Goal: Task Accomplishment & Management: Use online tool/utility

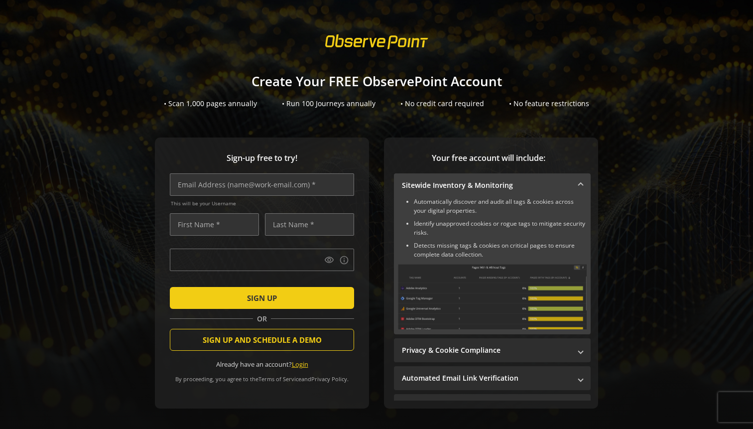
click at [300, 364] on link "Login" at bounding box center [300, 363] width 16 height 9
click at [283, 179] on input "text" at bounding box center [262, 184] width 184 height 22
type input "[PERSON_NAME][EMAIL_ADDRESS][DOMAIN_NAME]"
type input "[PERSON_NAME]"
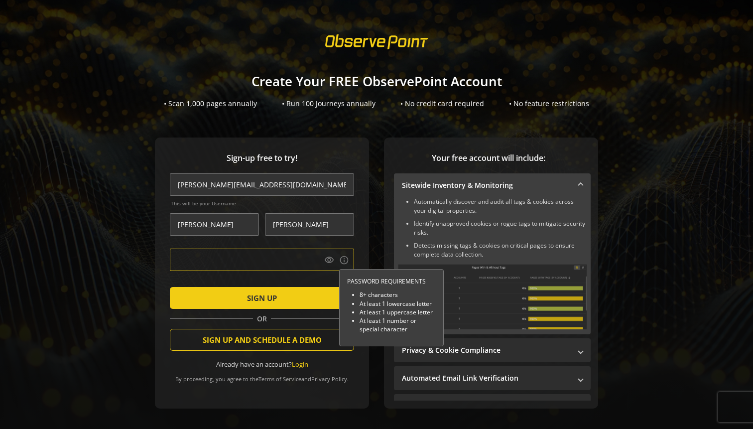
click at [170, 287] on button "SIGN UP" at bounding box center [262, 298] width 184 height 22
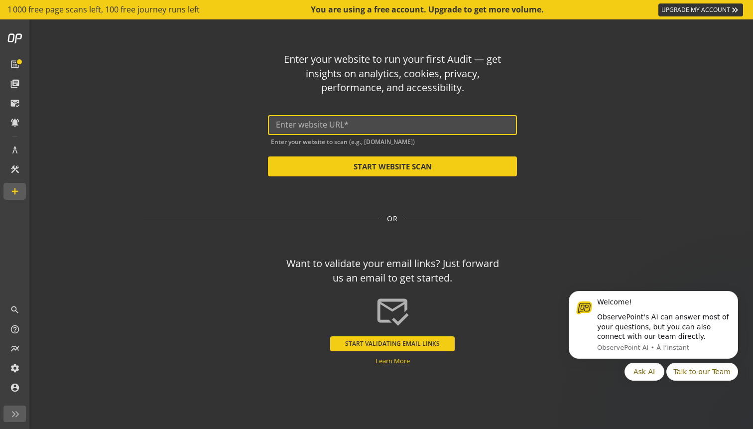
click at [369, 125] on input "text" at bounding box center [392, 124] width 233 height 9
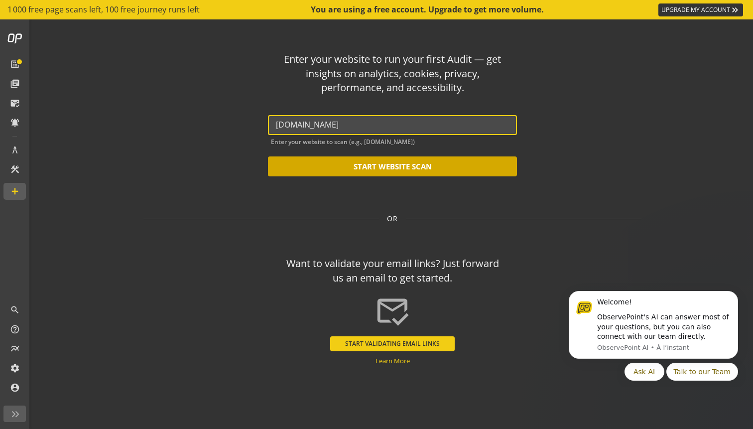
click at [389, 161] on button "START WEBSITE SCAN" at bounding box center [392, 166] width 249 height 20
type input "[URL][DOMAIN_NAME]"
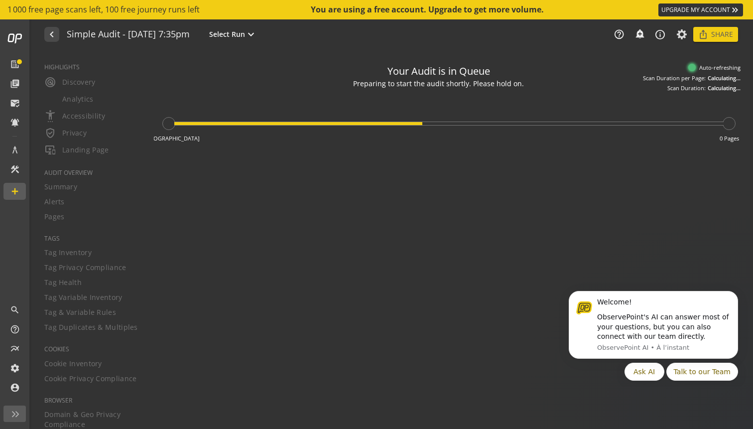
type textarea "Notes can include: -a description of what this audit is validating -changes in …"
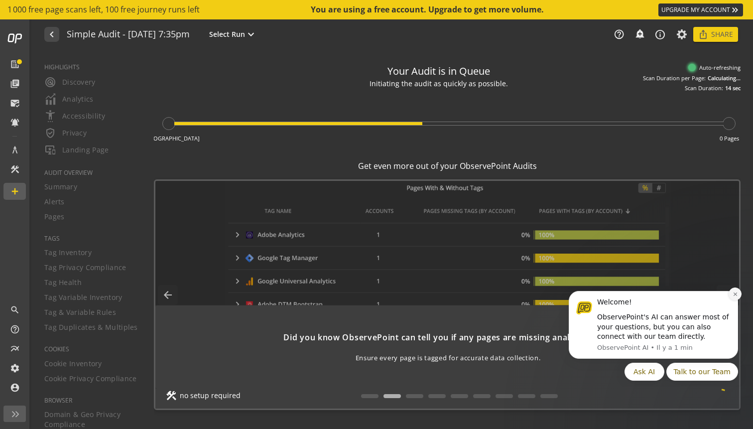
click at [733, 293] on icon "Dismiss notification" at bounding box center [734, 293] width 5 height 5
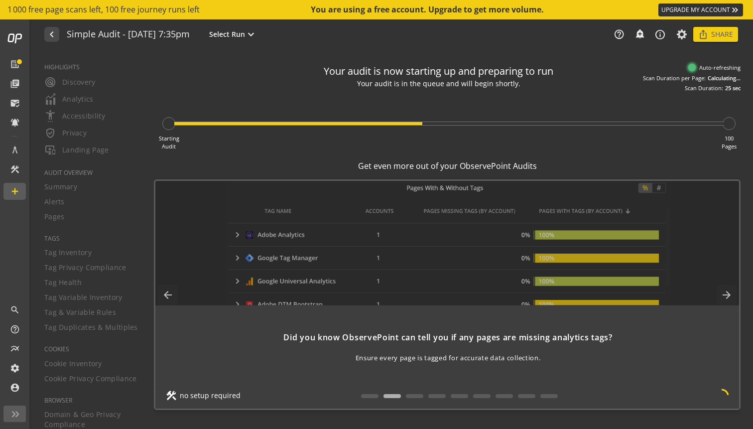
scroll to position [0, 0]
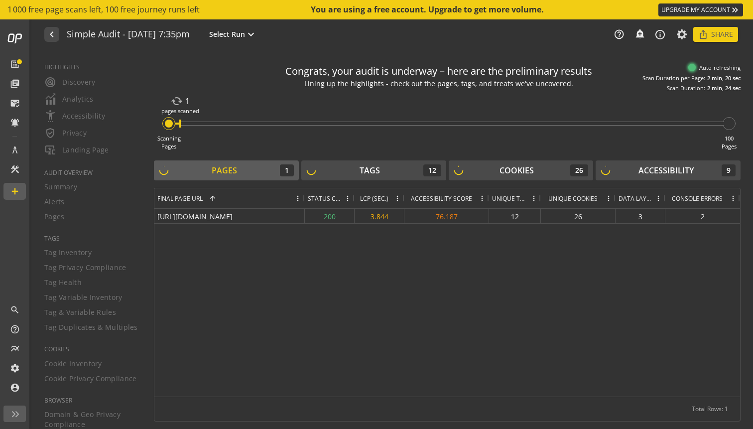
click at [394, 156] on div "Congrats, your audit is underway – here are the preliminary results Lining up t…" at bounding box center [447, 240] width 586 height 362
click at [383, 167] on div "Tags 12" at bounding box center [373, 170] width 135 height 12
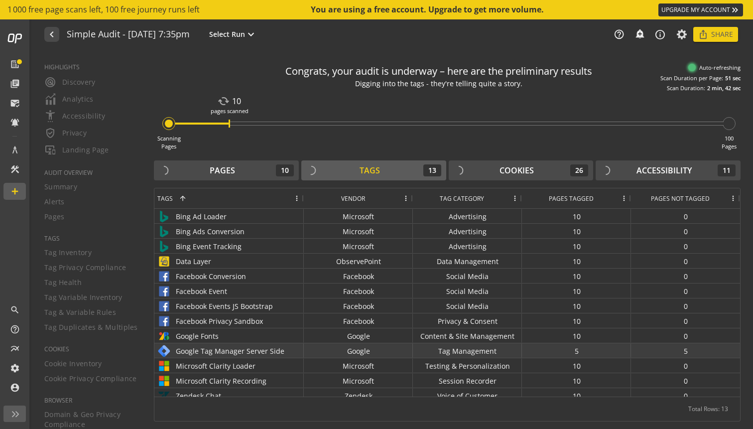
scroll to position [1, 0]
click at [376, 347] on div "Google" at bounding box center [358, 348] width 109 height 14
click at [198, 347] on div "Google Tag Manager Server Side" at bounding box center [228, 349] width 143 height 14
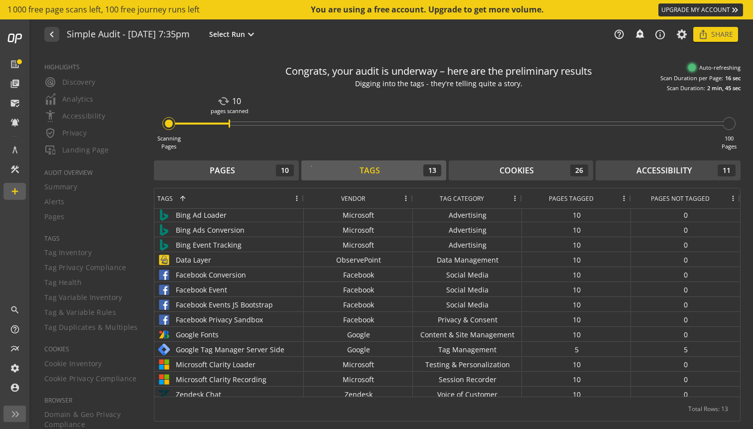
click at [520, 159] on div "Congrats, your audit is underway – here are the preliminary results Digging int…" at bounding box center [447, 240] width 586 height 362
click at [506, 168] on div "Cookies" at bounding box center [516, 170] width 34 height 11
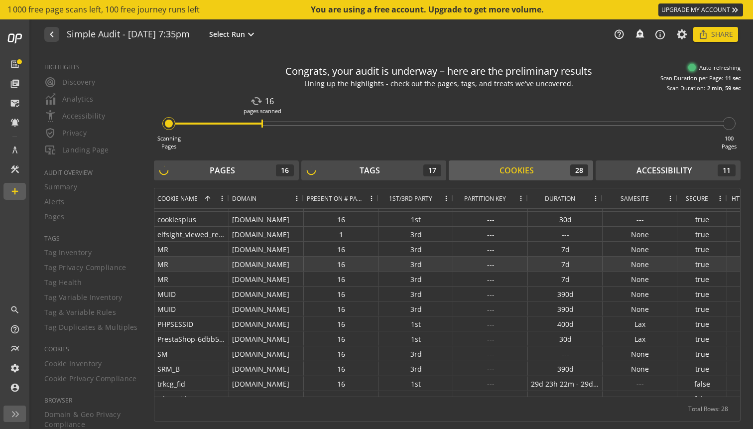
scroll to position [230, 0]
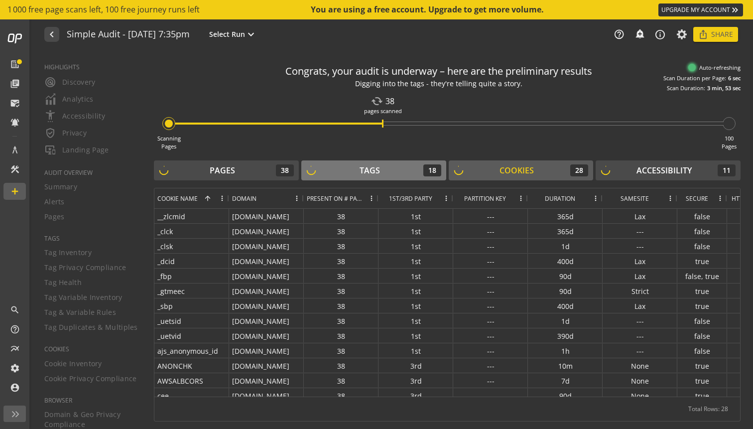
click at [368, 177] on button "Tags 18" at bounding box center [373, 170] width 145 height 20
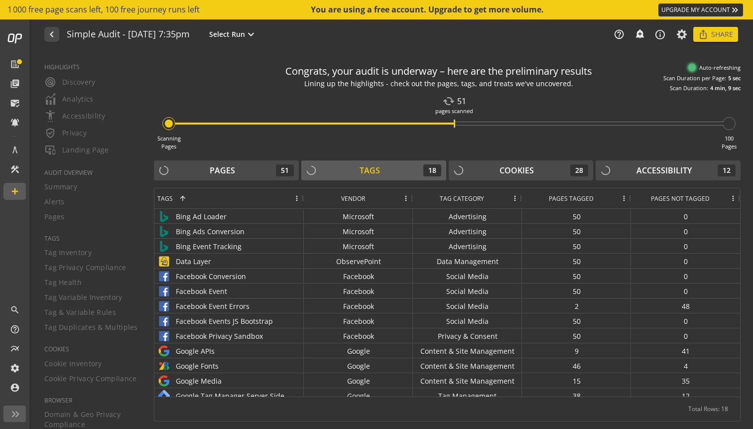
click at [651, 158] on div "Congrats, your audit is underway – here are the preliminary results Lining up t…" at bounding box center [447, 240] width 586 height 362
click at [637, 165] on div "Accessibility" at bounding box center [663, 170] width 55 height 11
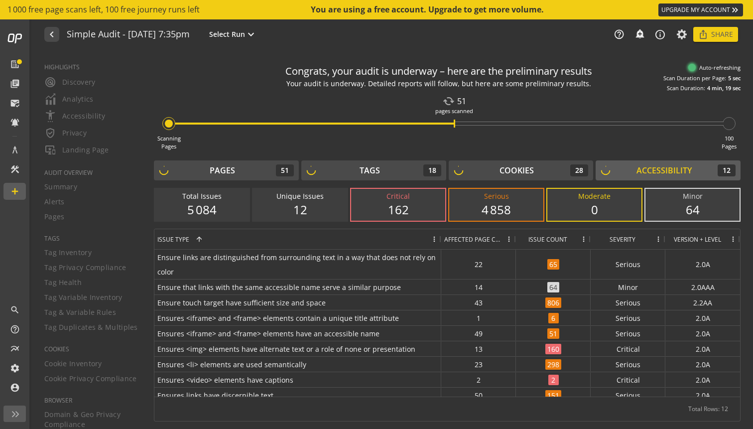
click at [496, 239] on span "Affected Page Count" at bounding box center [473, 239] width 58 height 8
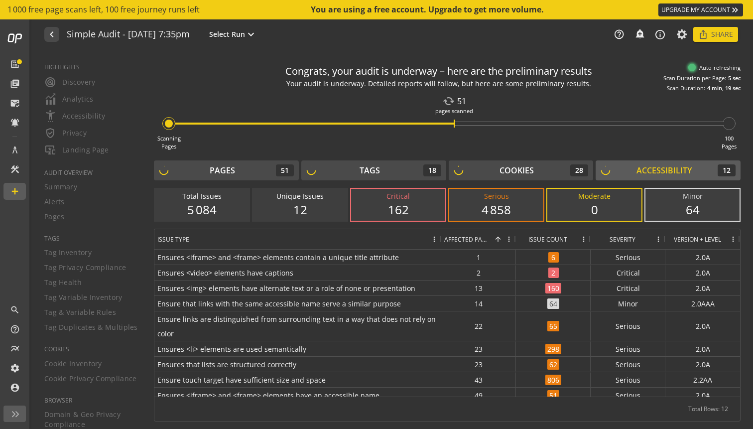
click at [490, 238] on div "Affected Page Count 1" at bounding box center [473, 239] width 58 height 20
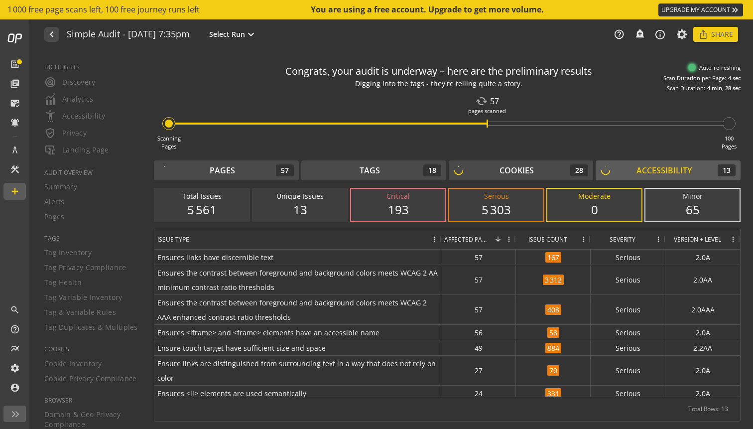
click at [404, 211] on div "193" at bounding box center [398, 209] width 74 height 17
click at [379, 181] on div "Pages 57 Tags 18 Cookies 28 Accessibility 13" at bounding box center [447, 171] width 586 height 22
click at [387, 172] on div "Tags 18" at bounding box center [373, 170] width 135 height 12
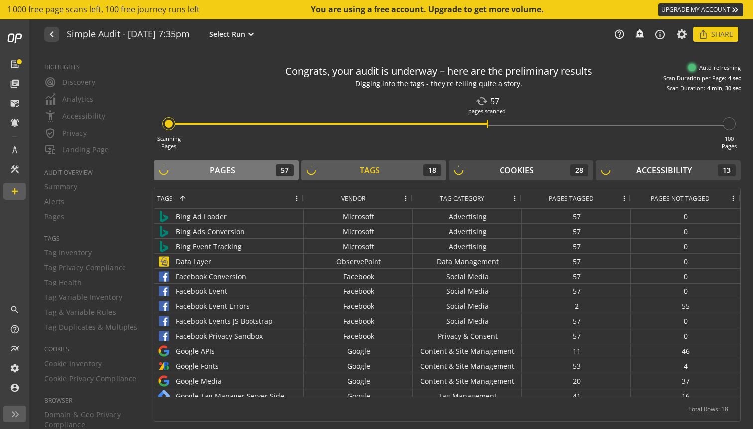
click at [237, 172] on div "Pages 57" at bounding box center [226, 170] width 135 height 12
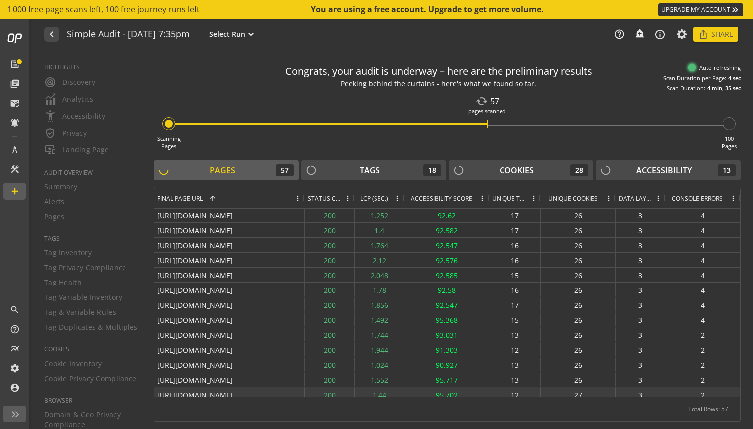
scroll to position [461, 0]
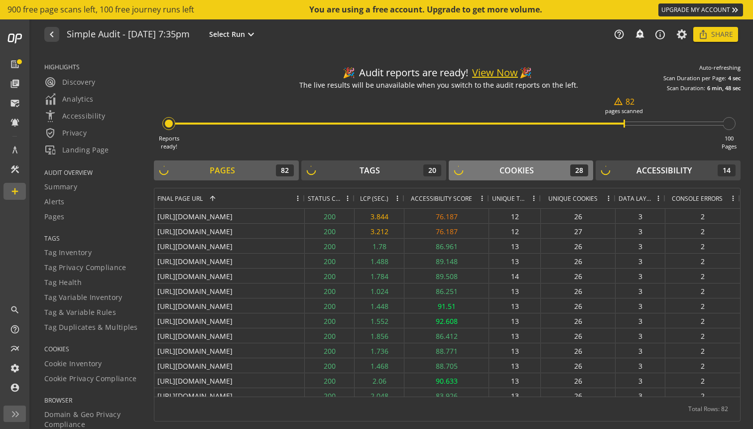
click at [524, 175] on div "Cookies" at bounding box center [516, 170] width 34 height 11
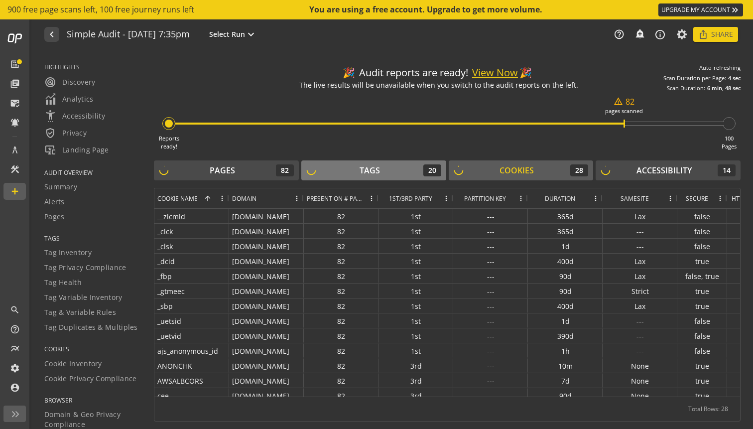
click at [393, 169] on div "Tags 20" at bounding box center [373, 170] width 135 height 12
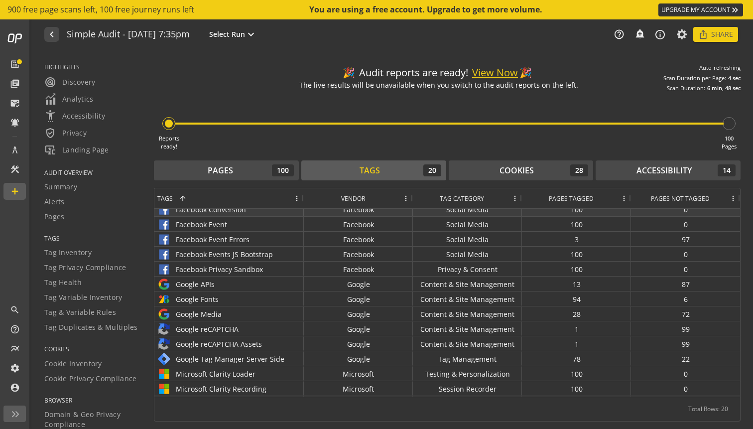
scroll to position [67, 0]
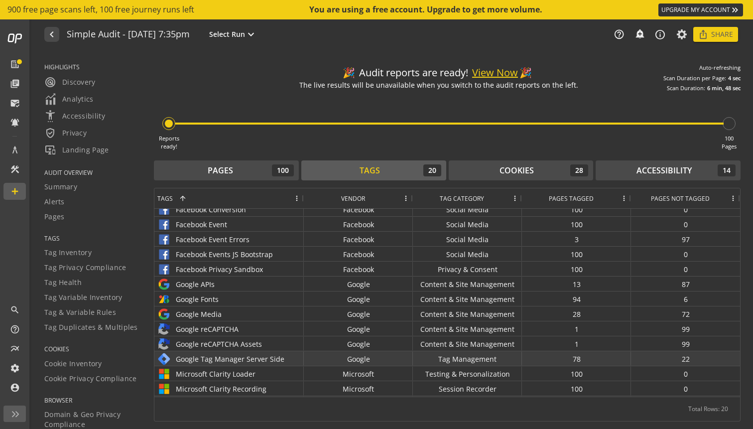
click at [701, 356] on div "22" at bounding box center [685, 358] width 109 height 14
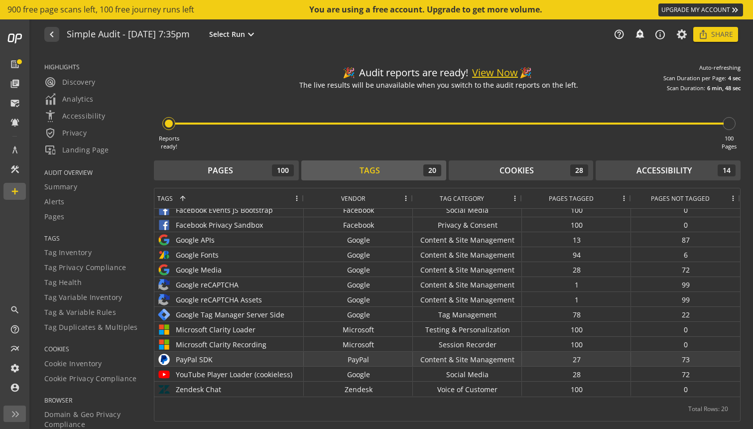
scroll to position [111, 0]
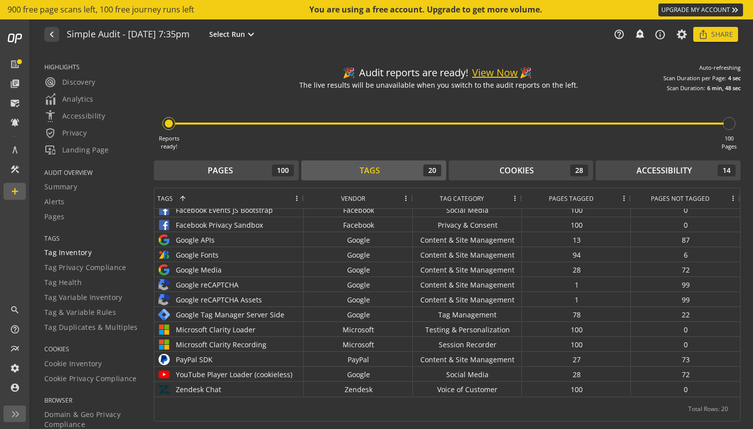
click at [70, 257] on span "Tag Inventory" at bounding box center [67, 252] width 47 height 10
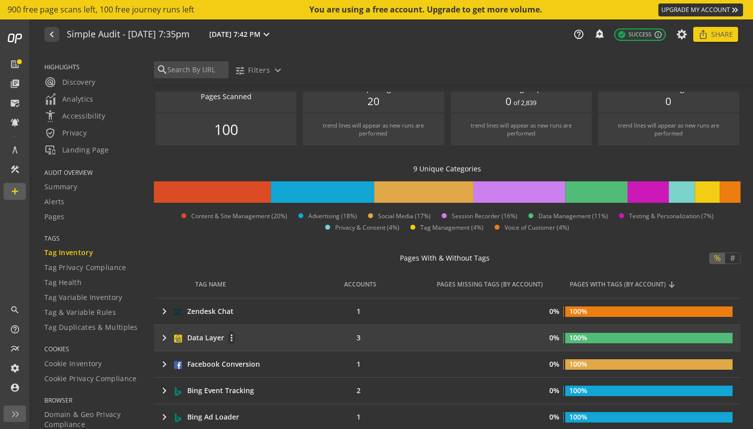
scroll to position [15, 0]
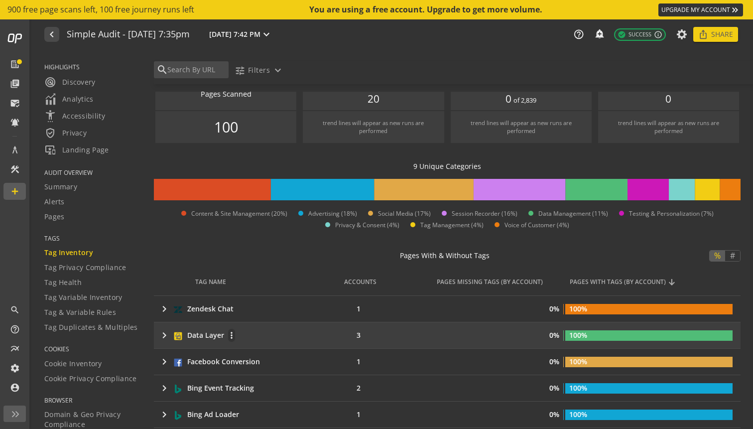
click at [161, 335] on mat-icon "keyboard_arrow_right" at bounding box center [164, 335] width 12 height 12
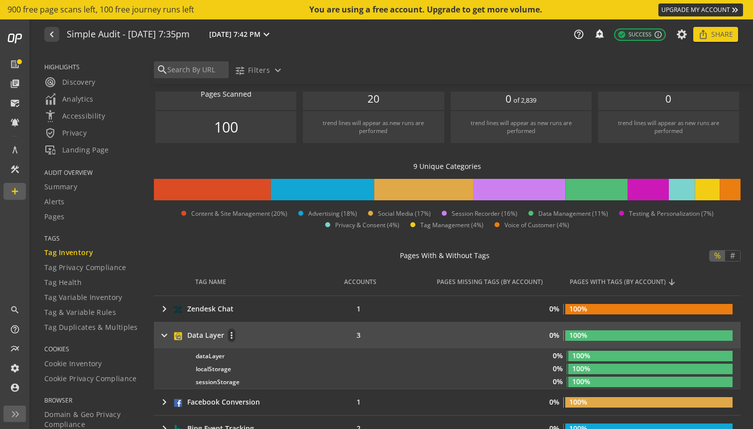
click at [162, 334] on mat-icon "keyboard_arrow_right" at bounding box center [164, 335] width 12 height 12
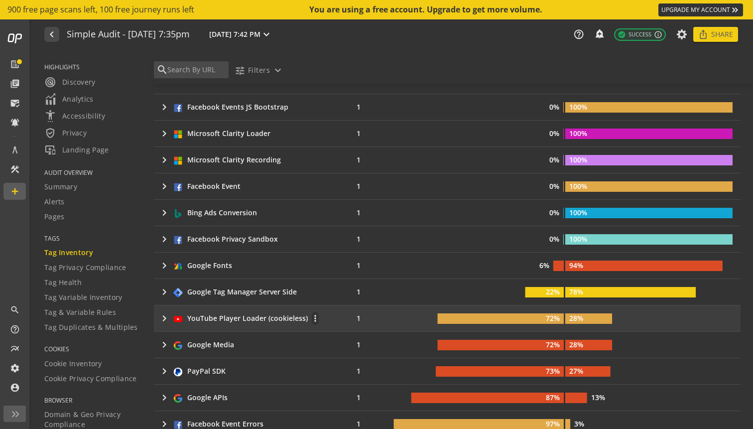
scroll to position [353, 0]
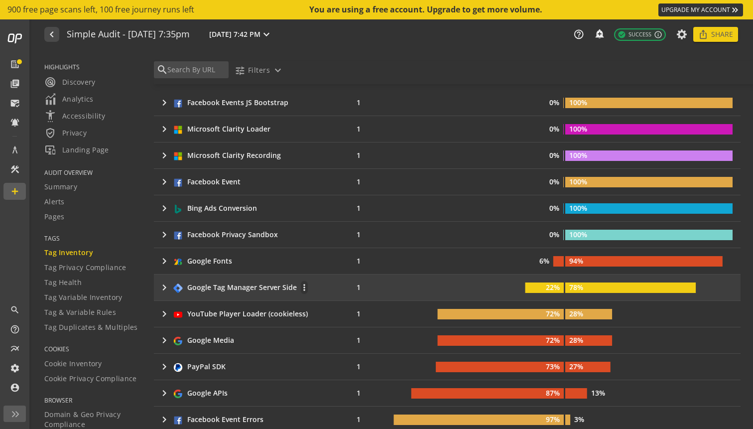
click at [167, 284] on mat-icon "keyboard_arrow_right" at bounding box center [164, 287] width 12 height 12
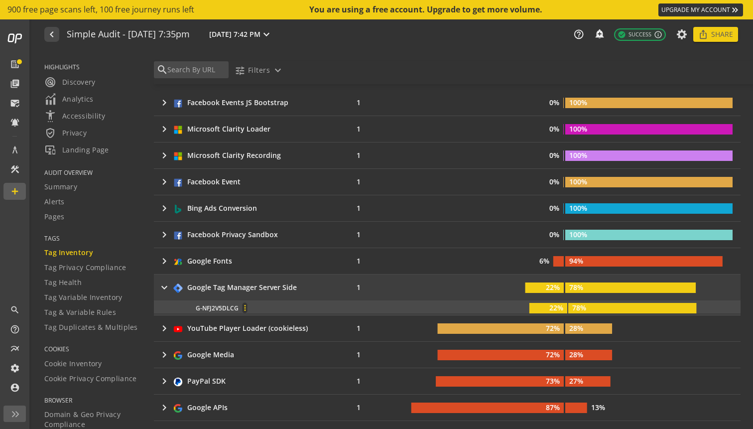
click at [245, 306] on mat-icon "more_vert" at bounding box center [244, 307] width 4 height 9
click at [245, 306] on div at bounding box center [376, 214] width 753 height 429
click at [108, 286] on div "Tag Health" at bounding box center [92, 282] width 97 height 10
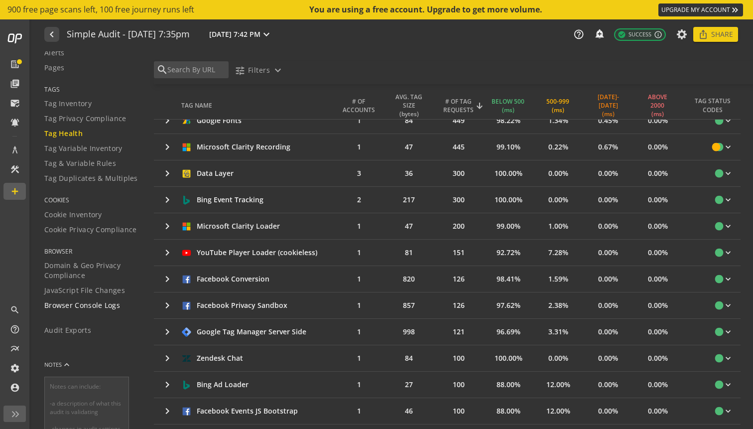
scroll to position [161, 0]
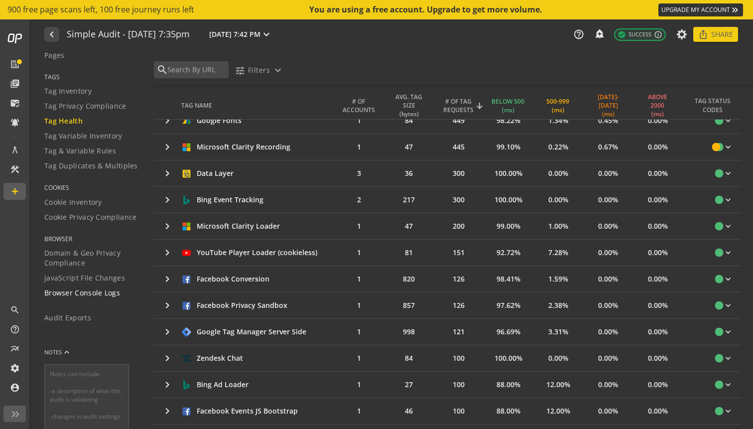
click at [111, 293] on span "Browser Console Logs" at bounding box center [82, 293] width 76 height 10
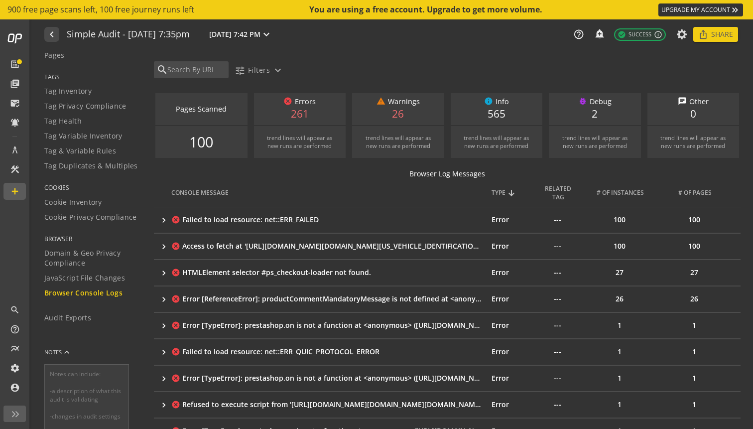
click at [277, 223] on div "Failed to load resource: net::ERR_FAILED" at bounding box center [332, 220] width 301 height 10
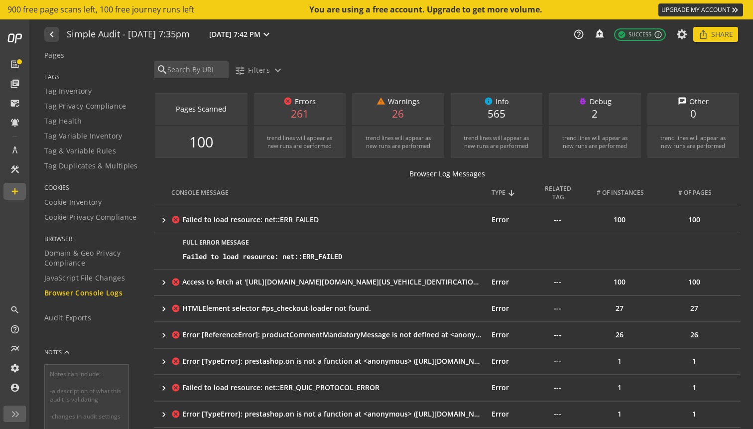
click at [276, 217] on div "Failed to load resource: net::ERR_FAILED" at bounding box center [332, 220] width 301 height 10
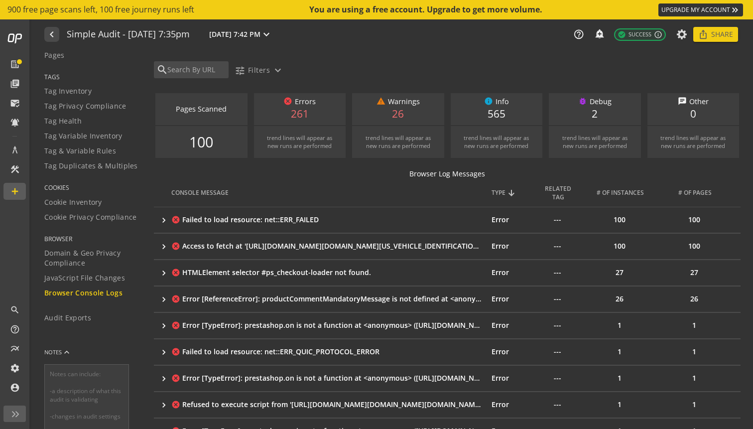
click at [290, 253] on td "cancel Access to fetch at '[URL][DOMAIN_NAME][DOMAIN_NAME][US_VEHICLE_IDENTIFIC…" at bounding box center [331, 246] width 320 height 26
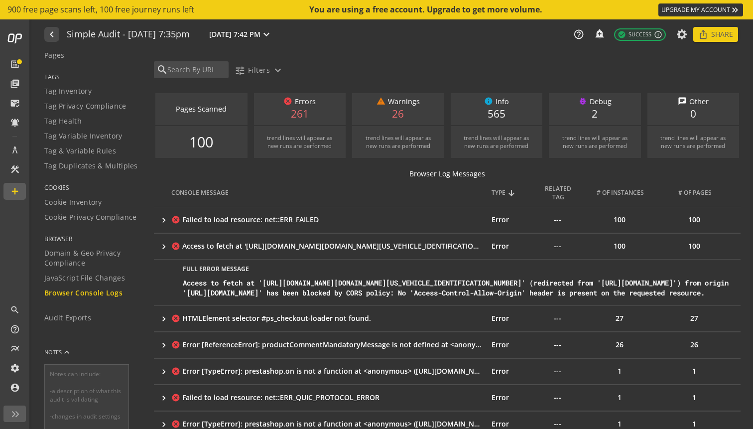
click at [290, 253] on td "cancel Access to fetch at '[URL][DOMAIN_NAME][DOMAIN_NAME][US_VEHICLE_IDENTIFIC…" at bounding box center [331, 246] width 320 height 26
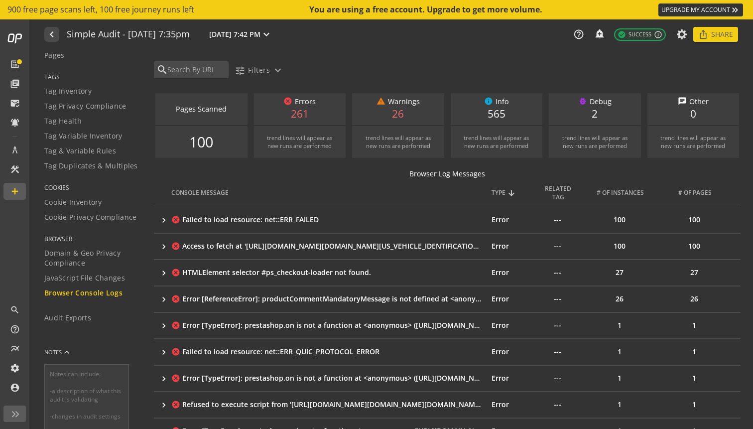
click at [453, 220] on div "Failed to load resource: net::ERR_FAILED" at bounding box center [332, 220] width 301 height 10
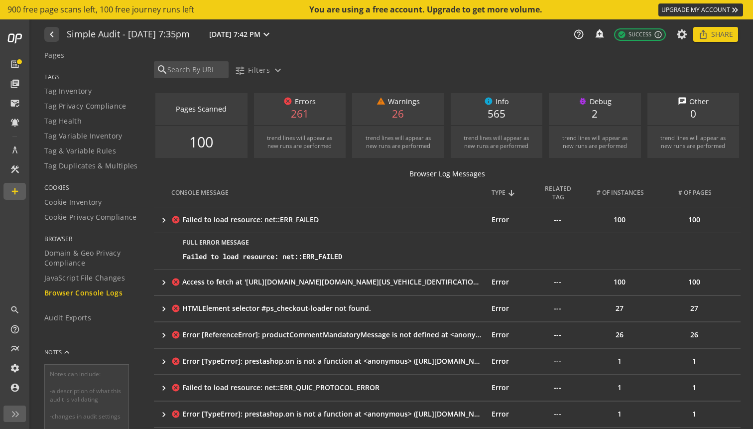
click at [398, 246] on div "FULL error MESSAGE Failed to load resource: net::ERR_FAILED" at bounding box center [449, 251] width 566 height 36
click at [322, 261] on div "Failed to load resource: net::ERR_FAILED" at bounding box center [457, 256] width 549 height 10
click at [324, 255] on div "Failed to load resource: net::ERR_FAILED" at bounding box center [457, 256] width 549 height 10
click at [360, 231] on td "cancel Failed to load resource: net::ERR_FAILED" at bounding box center [331, 220] width 320 height 26
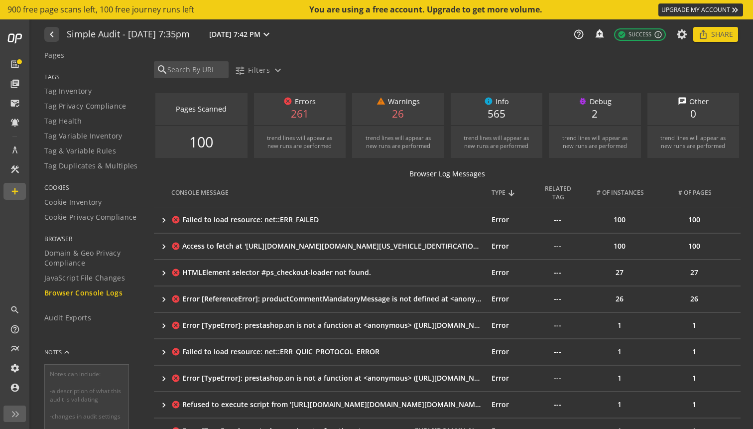
click at [410, 274] on div "HTMLElement selector #ps_checkout-loader not found." at bounding box center [332, 272] width 301 height 10
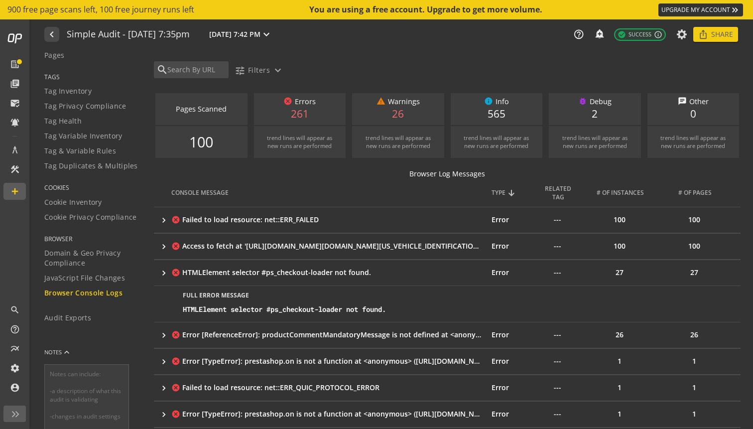
click at [318, 273] on div "HTMLElement selector #ps_checkout-loader not found." at bounding box center [332, 272] width 301 height 10
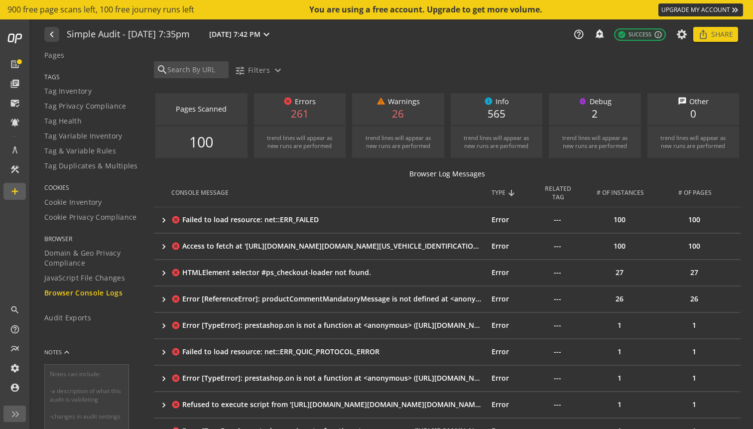
click at [379, 268] on div "HTMLElement selector #ps_checkout-loader not found." at bounding box center [332, 272] width 301 height 10
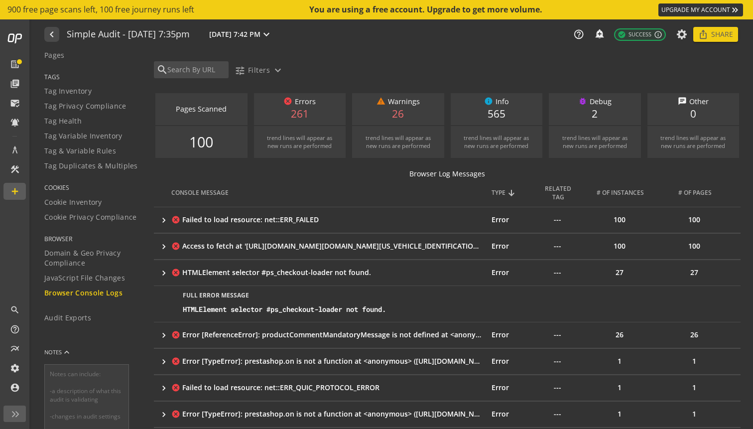
drag, startPoint x: 379, startPoint y: 269, endPoint x: 281, endPoint y: 274, distance: 97.7
click at [281, 274] on div "HTMLElement selector #ps_checkout-loader not found." at bounding box center [332, 272] width 301 height 10
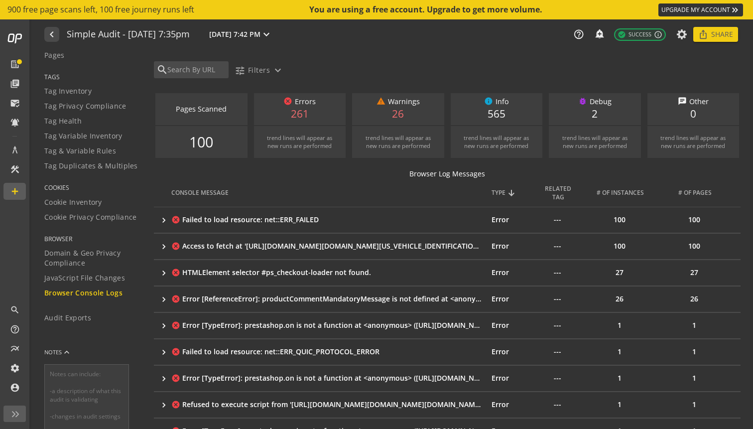
click at [263, 273] on div "HTMLElement selector #ps_checkout-loader not found." at bounding box center [332, 272] width 301 height 10
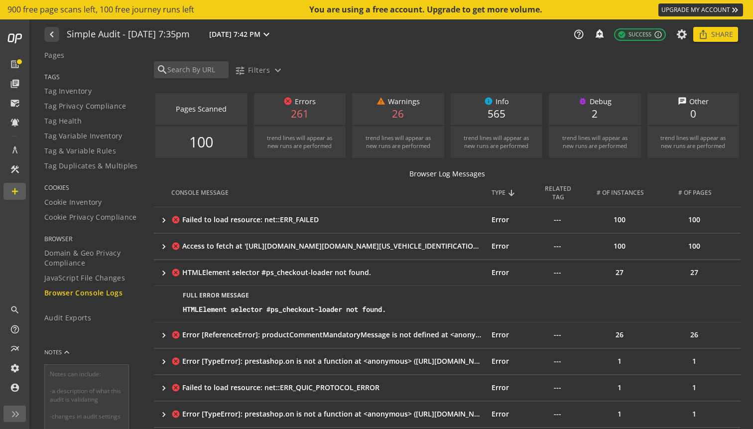
drag, startPoint x: 256, startPoint y: 273, endPoint x: 374, endPoint y: 273, distance: 117.5
click at [374, 273] on div "HTMLElement selector #ps_checkout-loader not found." at bounding box center [332, 272] width 301 height 10
copy div "r #ps_checkout-loader not found."
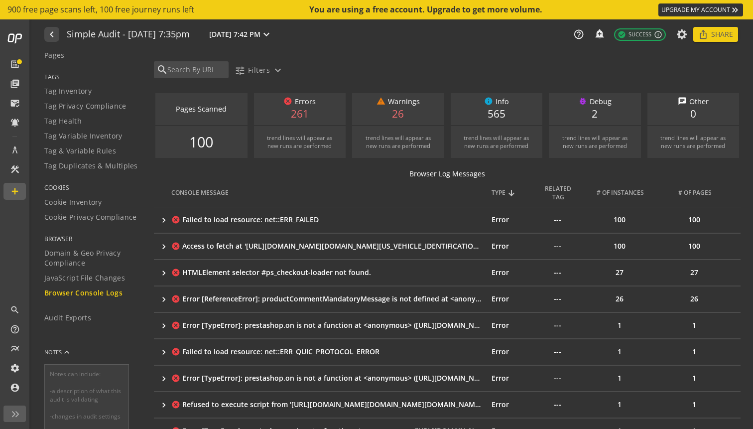
scroll to position [21, 0]
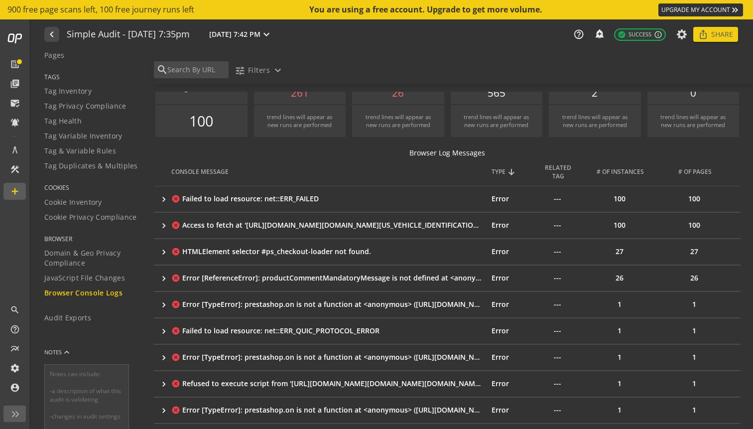
click at [311, 251] on div "HTMLElement selector #ps_checkout-loader not found." at bounding box center [332, 251] width 301 height 10
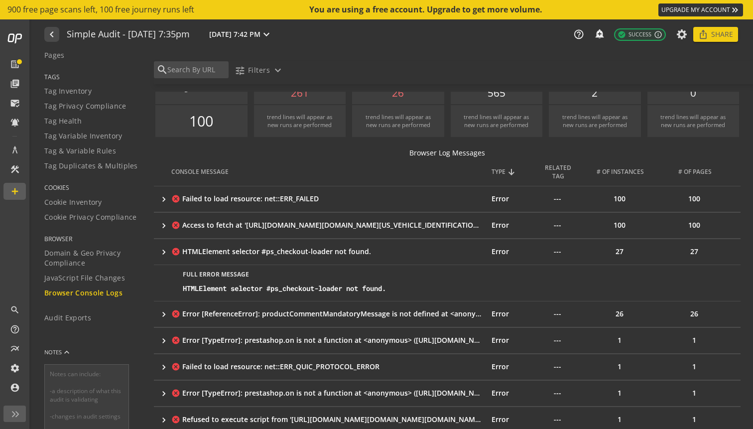
click at [321, 289] on div "HTMLElement selector #ps_checkout-loader not found." at bounding box center [457, 288] width 549 height 10
